Goal: Task Accomplishment & Management: Complete application form

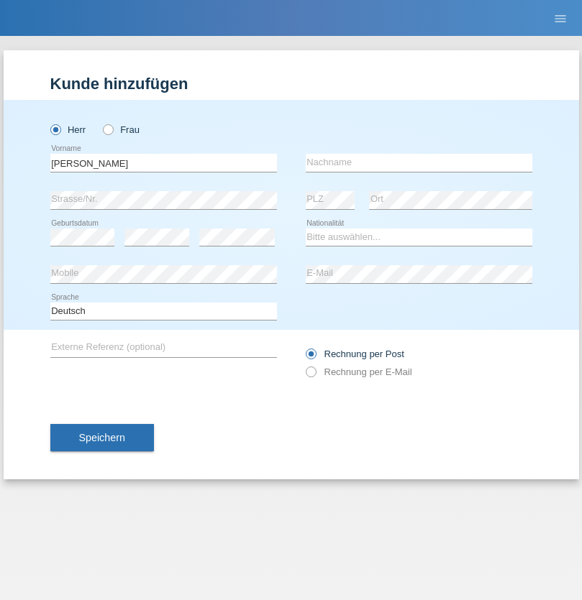
type input "Sascha"
click at [419, 163] on input "text" at bounding box center [419, 163] width 227 height 18
type input "Bauer"
select select "DE"
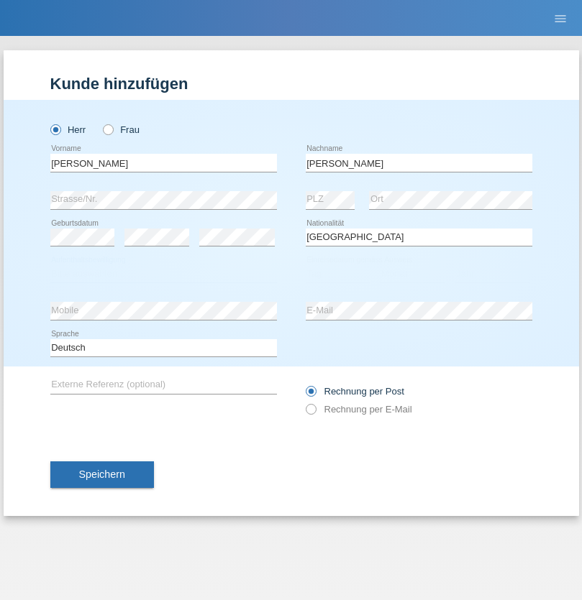
select select "C"
select select "01"
select select "12"
select select "2021"
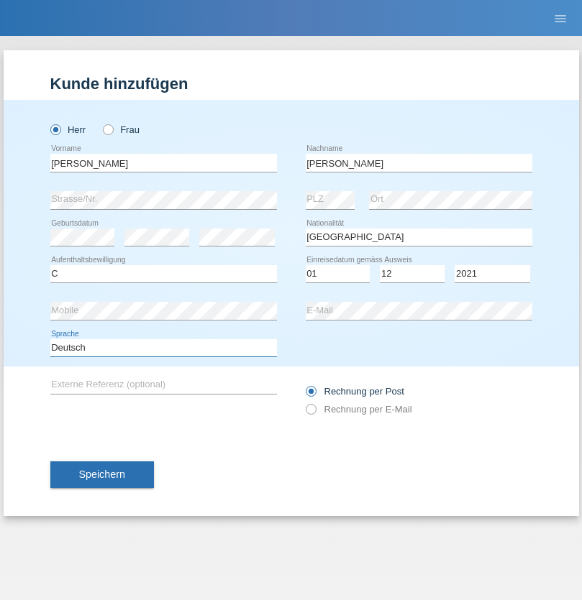
select select "en"
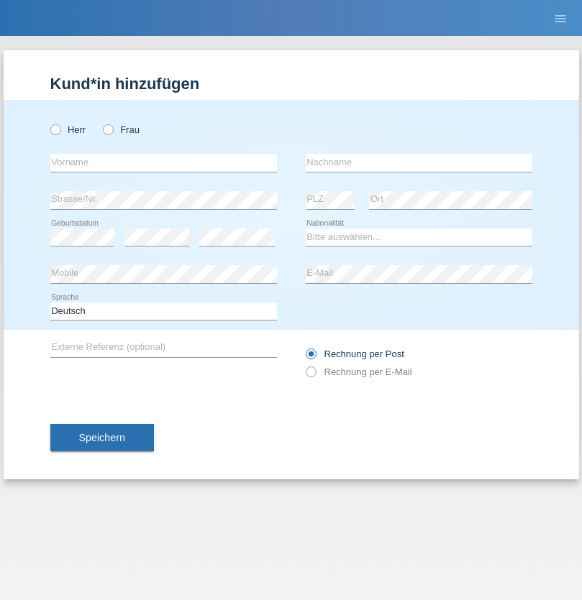
radio input "true"
click at [163, 163] on input "text" at bounding box center [163, 163] width 227 height 18
type input "Gjyla"
click at [419, 163] on input "text" at bounding box center [419, 163] width 227 height 18
type input "Zidi"
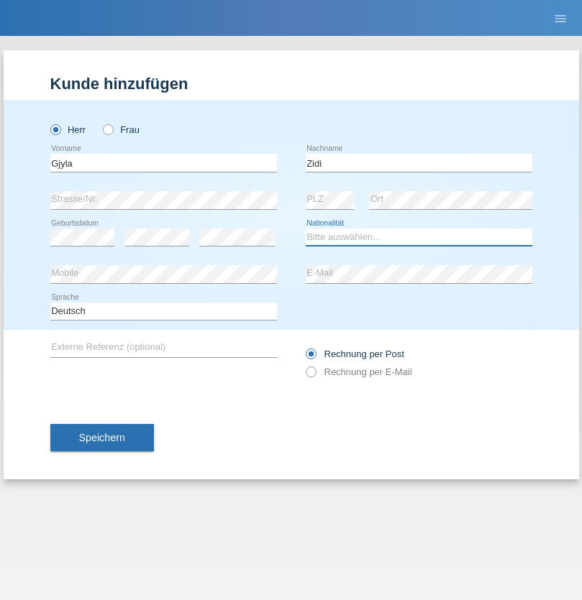
select select "CH"
radio input "true"
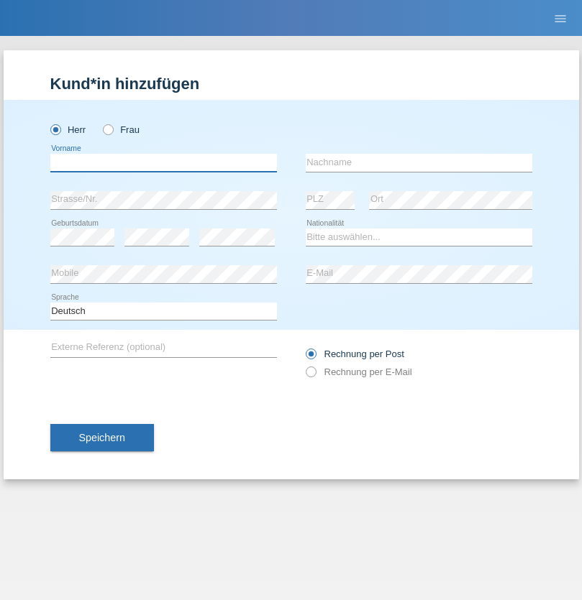
click at [163, 163] on input "text" at bounding box center [163, 163] width 227 height 18
type input "[PERSON_NAME]"
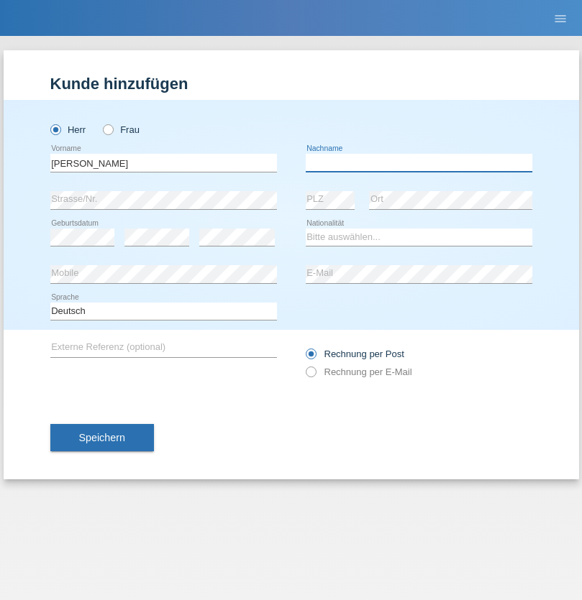
click at [419, 163] on input "text" at bounding box center [419, 163] width 227 height 18
type input "Ferhati"
select select "DE"
select select "C"
select select "14"
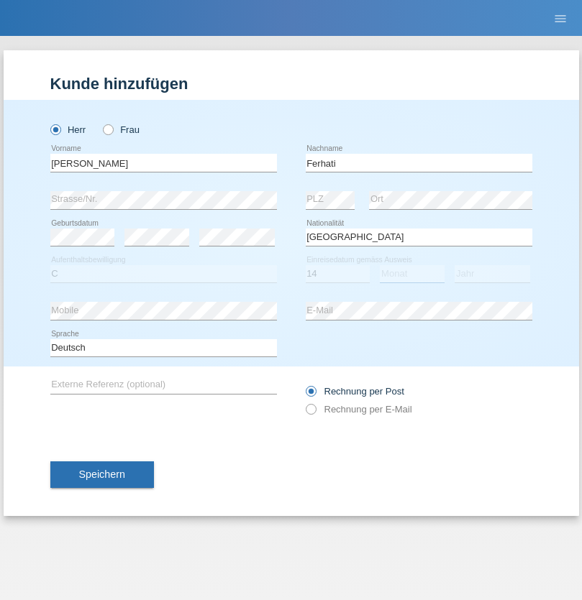
select select "02"
select select "2021"
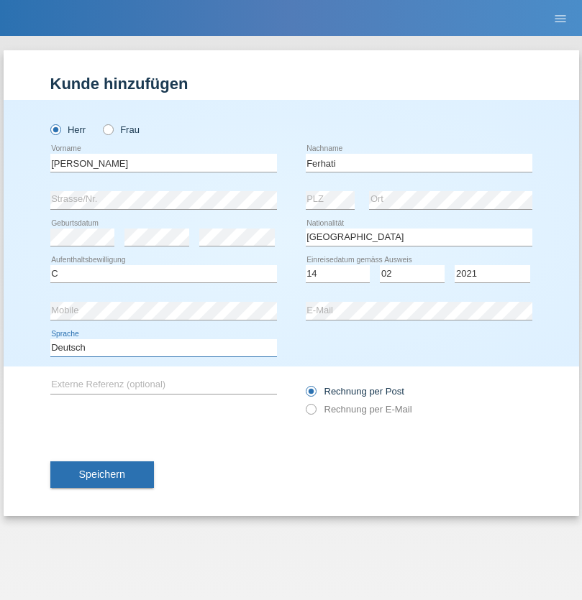
select select "en"
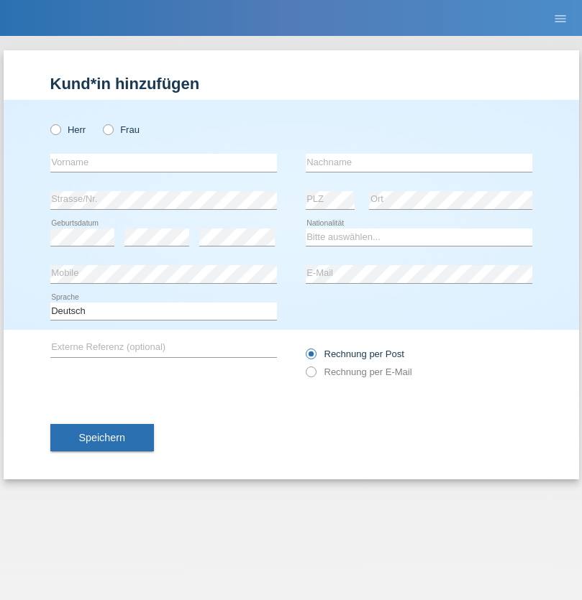
radio input "true"
click at [163, 163] on input "text" at bounding box center [163, 163] width 227 height 18
type input "firat"
click at [419, 163] on input "text" at bounding box center [419, 163] width 227 height 18
type input "kara"
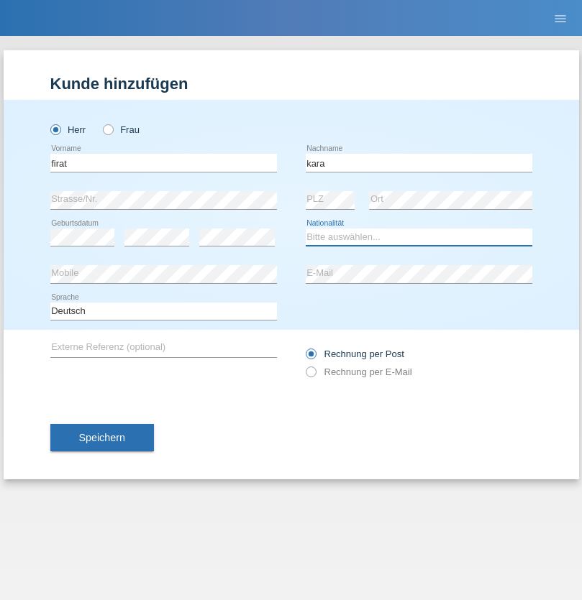
select select "CH"
radio input "true"
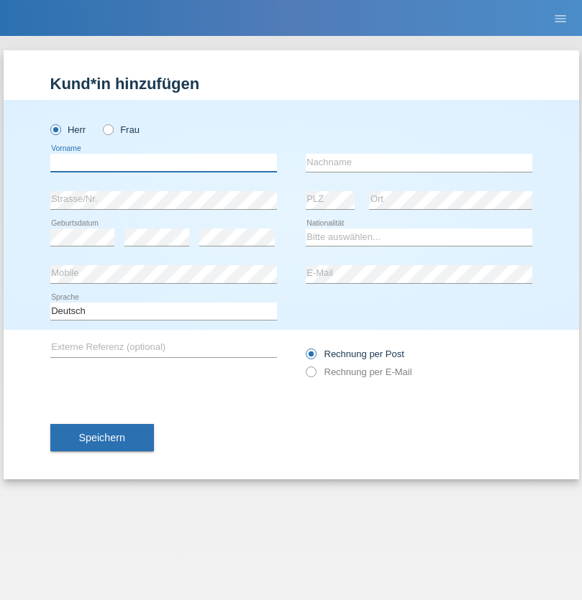
click at [163, 163] on input "text" at bounding box center [163, 163] width 227 height 18
type input "[PERSON_NAME]"
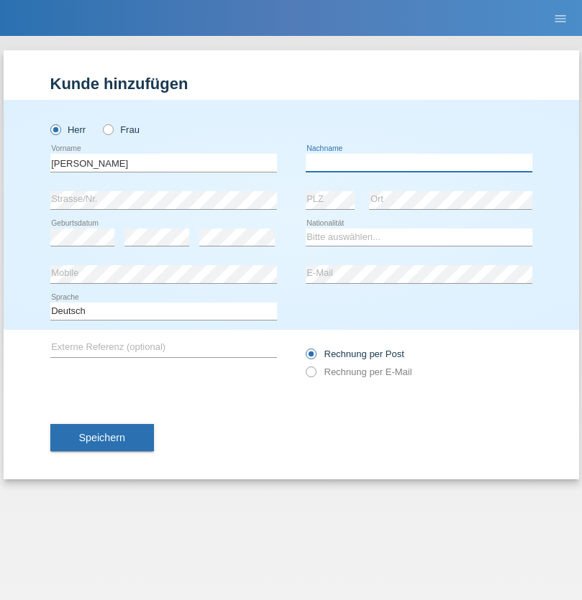
click at [419, 163] on input "text" at bounding box center [419, 163] width 227 height 18
type input "Cristian"
select select "RO"
select select "C"
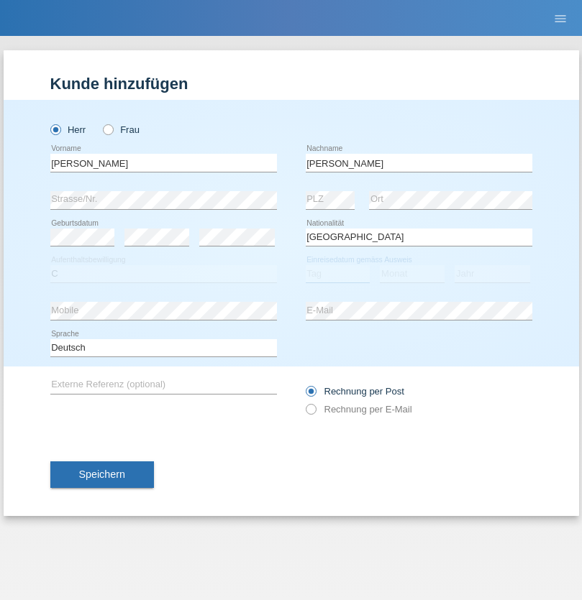
select select "11"
select select "02"
select select "2011"
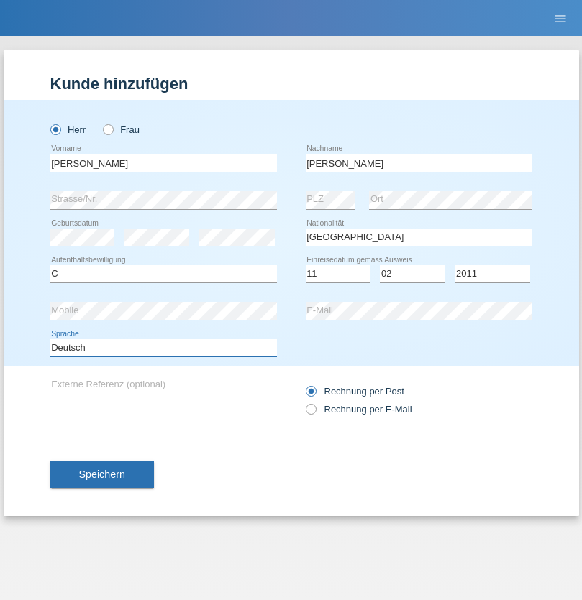
select select "en"
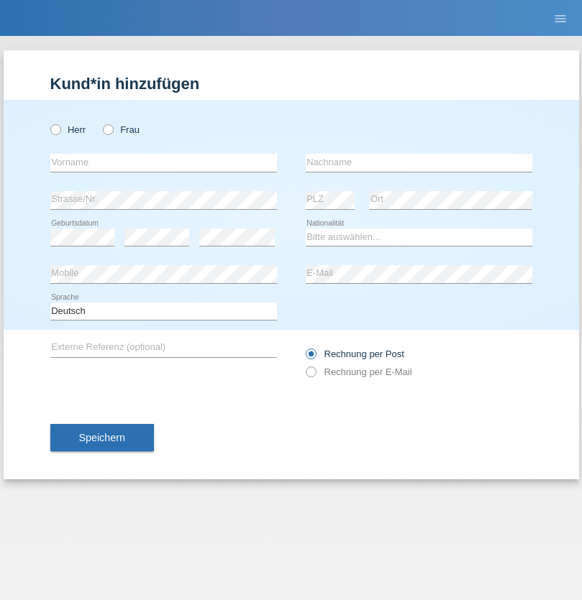
radio input "true"
click at [163, 163] on input "text" at bounding box center [163, 163] width 227 height 18
type input "[PERSON_NAME]"
click at [419, 163] on input "text" at bounding box center [419, 163] width 227 height 18
type input "Ymeri"
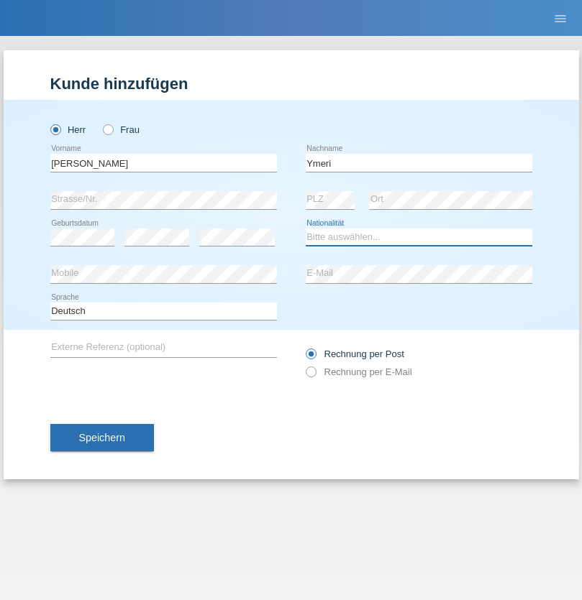
select select "XK"
select select "C"
select select "21"
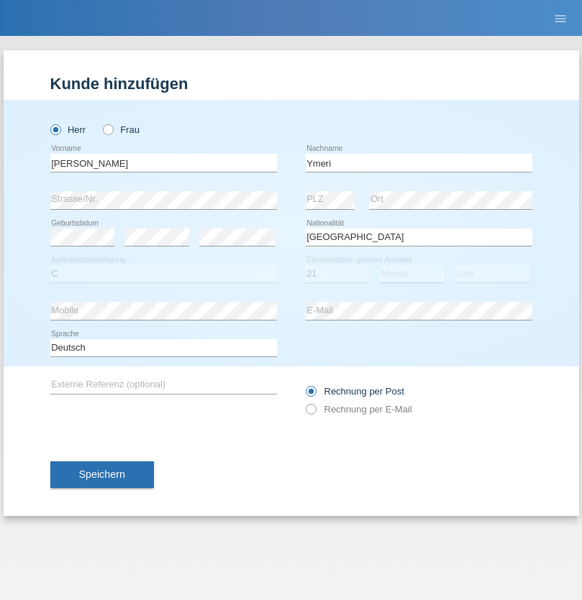
select select "03"
select select "1991"
